Goal: Navigation & Orientation: Find specific page/section

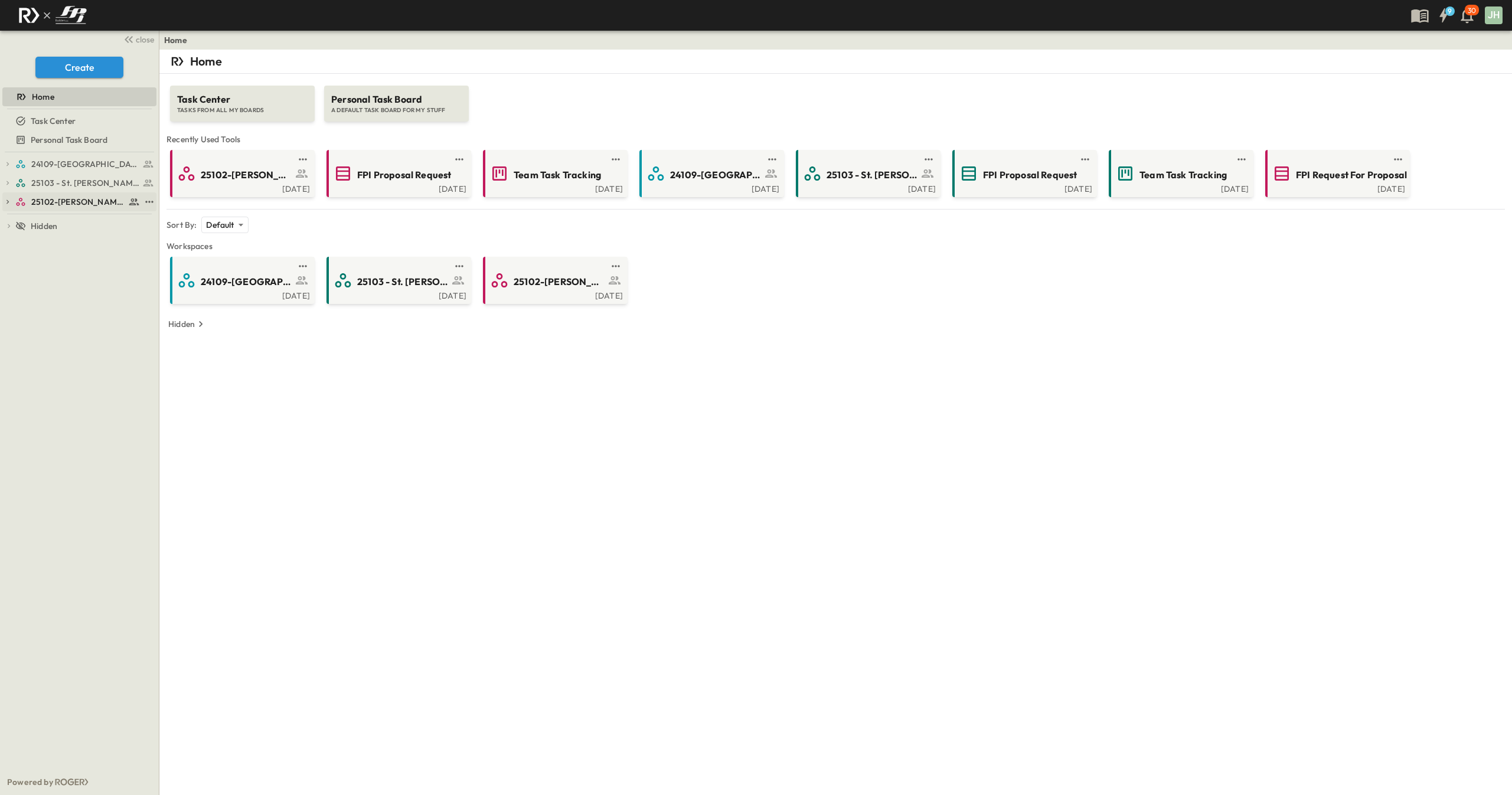
click at [77, 203] on span "25102-[PERSON_NAME][DEMOGRAPHIC_DATA][GEOGRAPHIC_DATA]" at bounding box center [78, 201] width 94 height 12
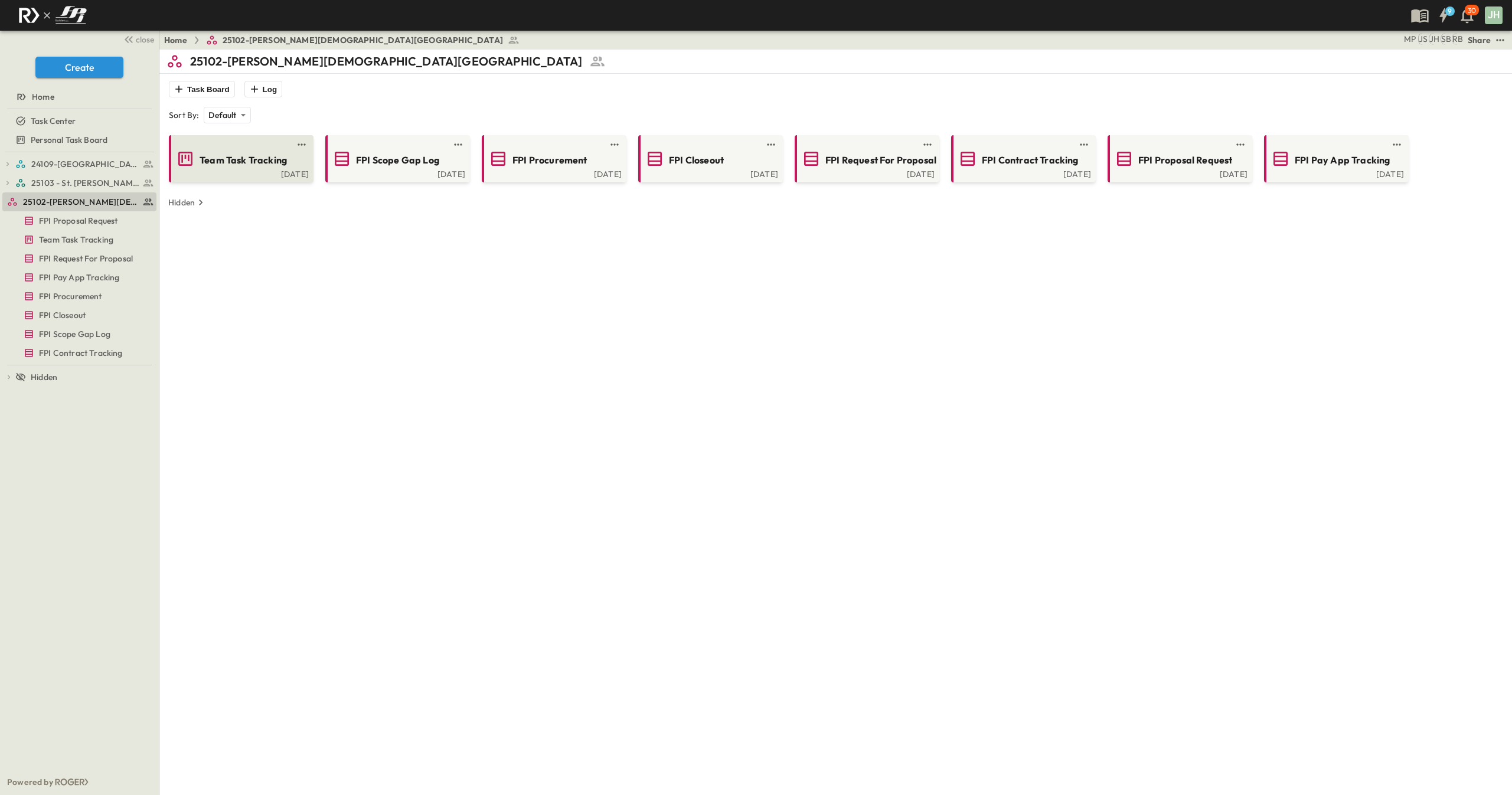
click at [233, 158] on span "Team Task Tracking" at bounding box center [243, 160] width 87 height 14
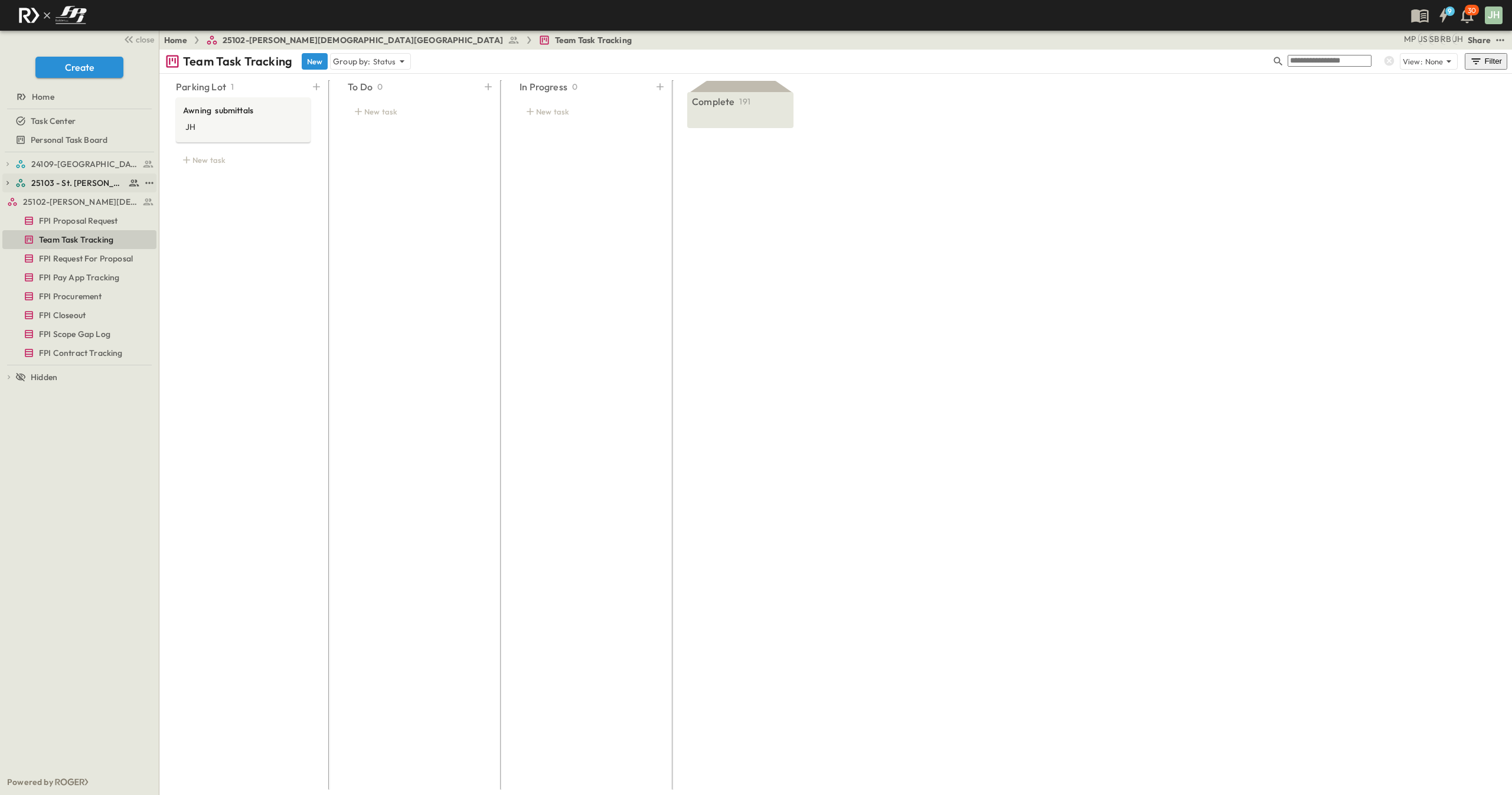
click at [73, 186] on span "25103 - St. [PERSON_NAME] Phase 2" at bounding box center [78, 183] width 94 height 12
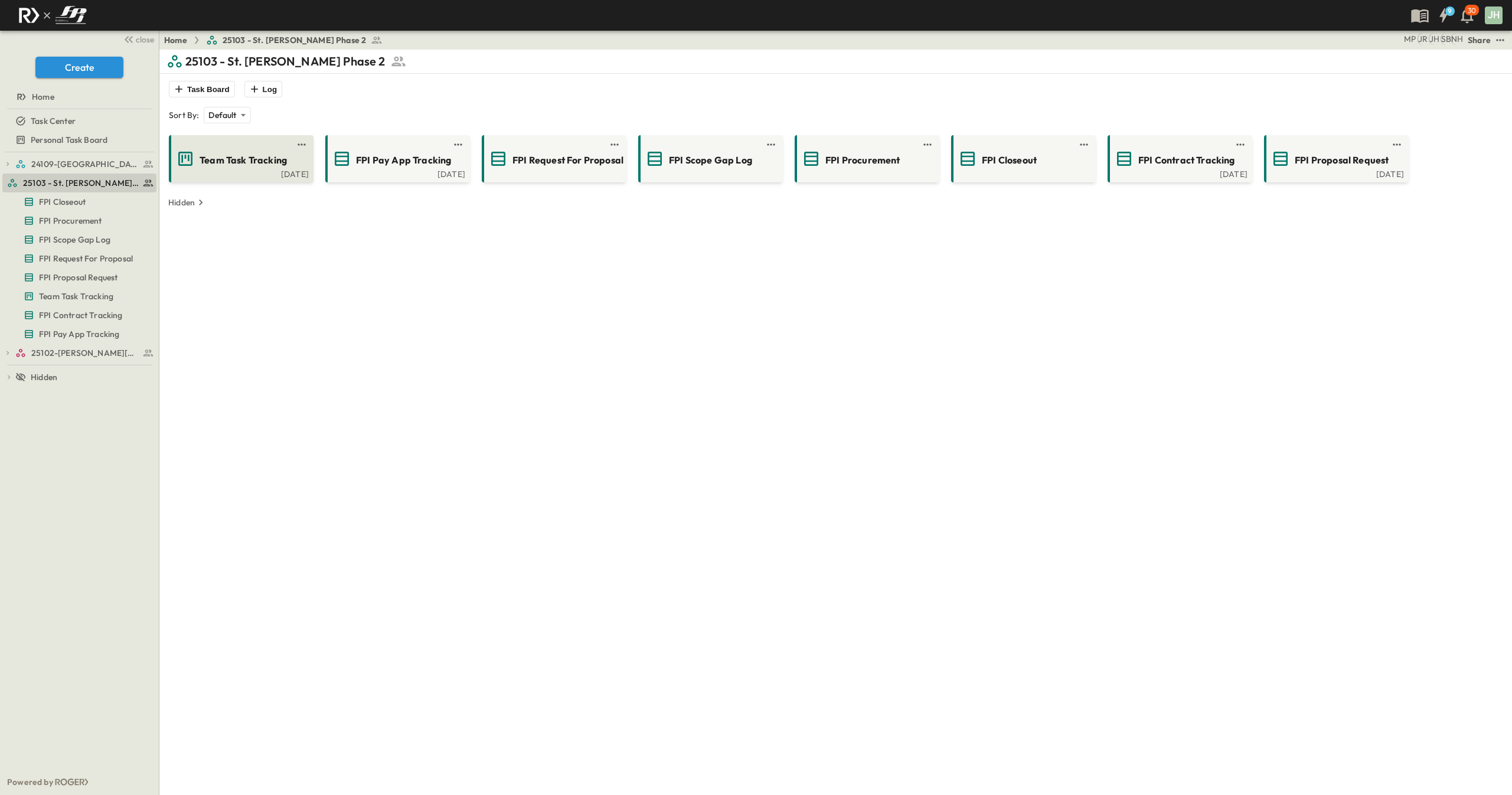
click at [230, 156] on span "Team Task Tracking" at bounding box center [243, 160] width 87 height 14
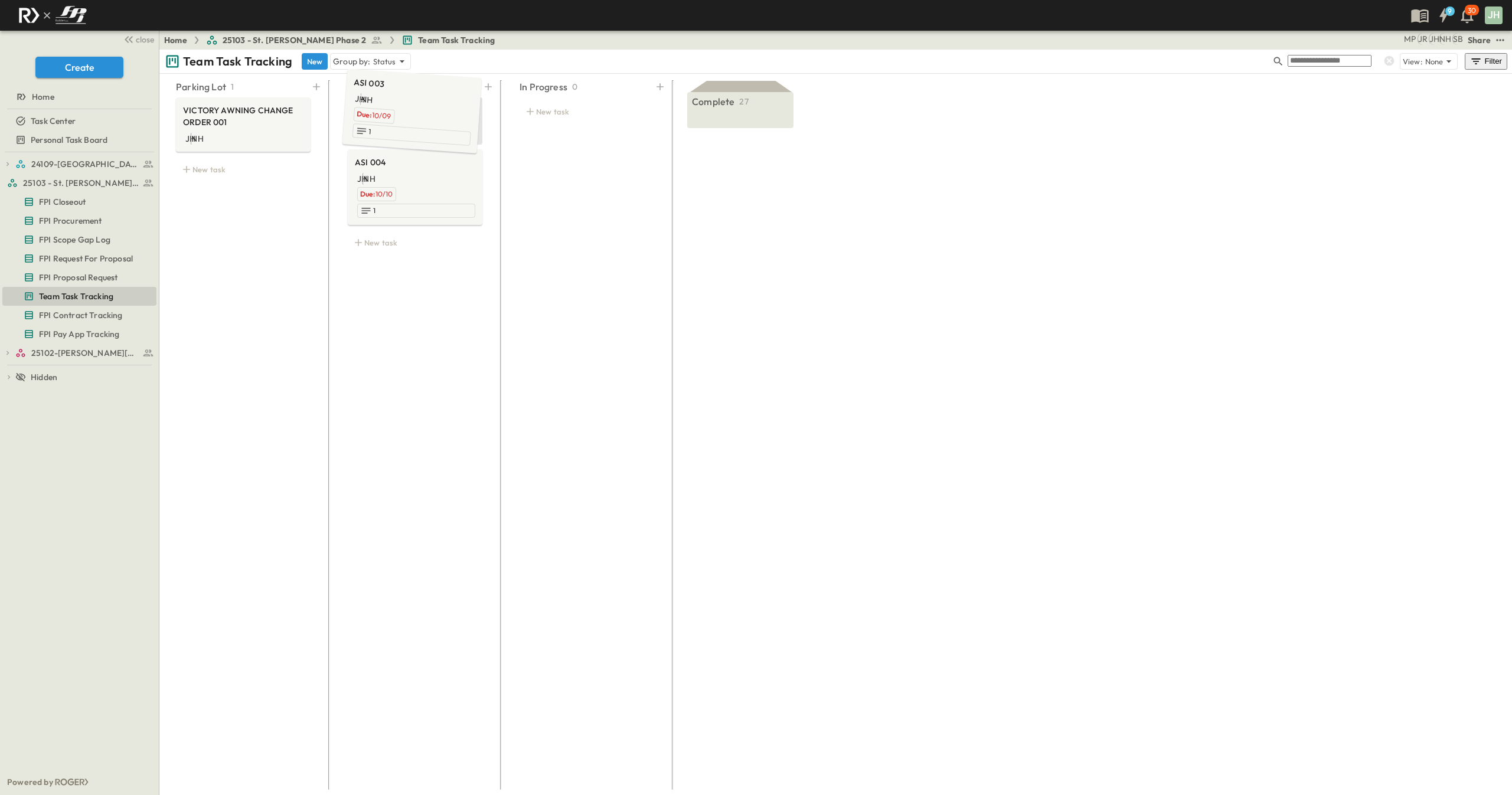
drag, startPoint x: 376, startPoint y: 138, endPoint x: 374, endPoint y: 120, distance: 18.1
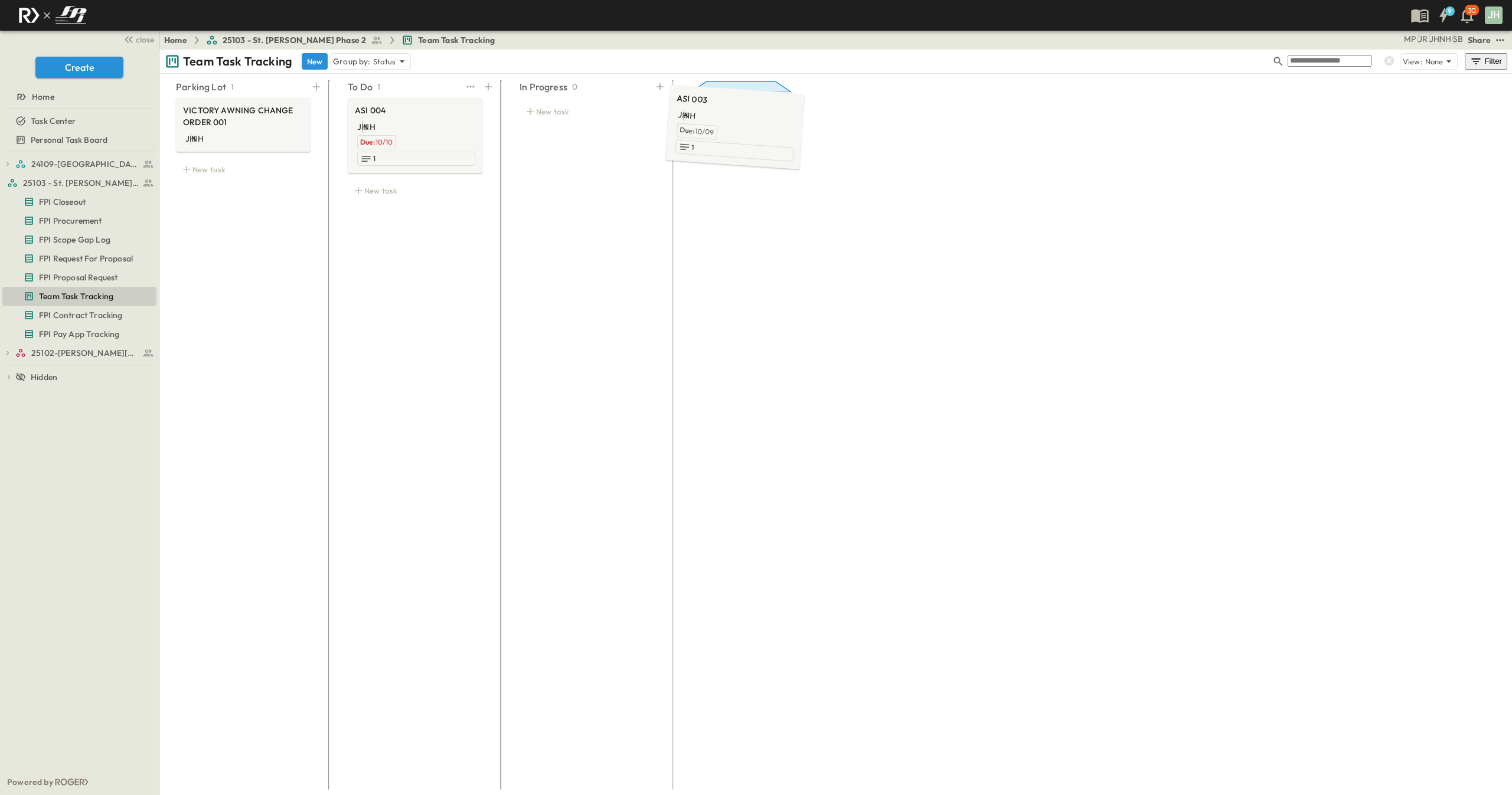
drag, startPoint x: 409, startPoint y: 112, endPoint x: 729, endPoint y: 103, distance: 320.1
drag, startPoint x: 394, startPoint y: 109, endPoint x: 736, endPoint y: 105, distance: 342.0
